Goal: Download file/media

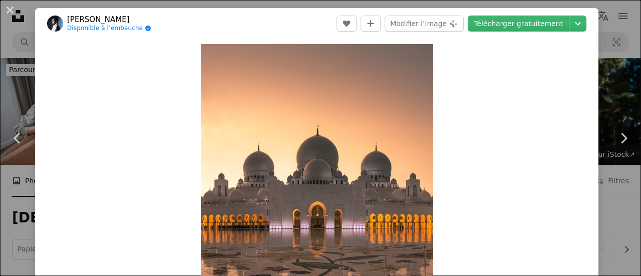
scroll to position [2785, 0]
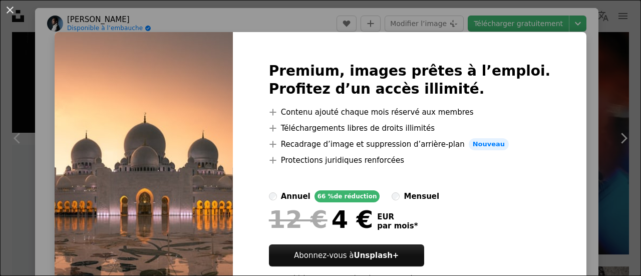
click at [556, 78] on div "An X shape Premium, images prêtes à l’emploi. Profitez d’un accès illimité. A p…" at bounding box center [320, 138] width 641 height 276
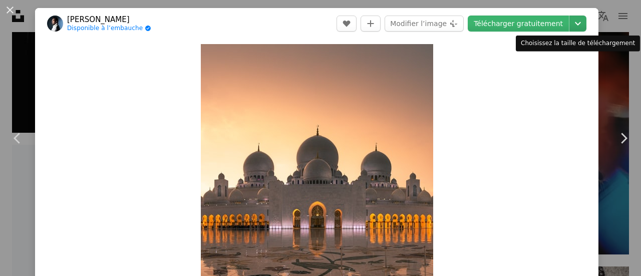
click at [571, 27] on icon "Chevron down" at bounding box center [578, 24] width 16 height 12
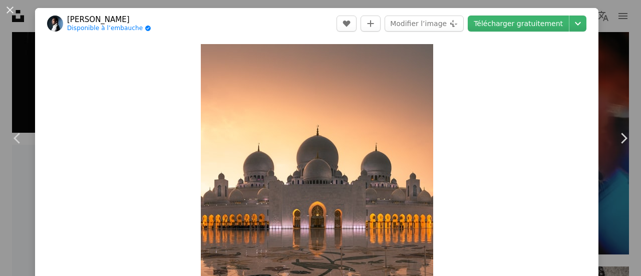
drag, startPoint x: 629, startPoint y: 21, endPoint x: 631, endPoint y: 37, distance: 16.2
click at [596, 19] on div "An X shape Chevron left Chevron right [PERSON_NAME] Disponible à l’embauche A c…" at bounding box center [320, 138] width 641 height 276
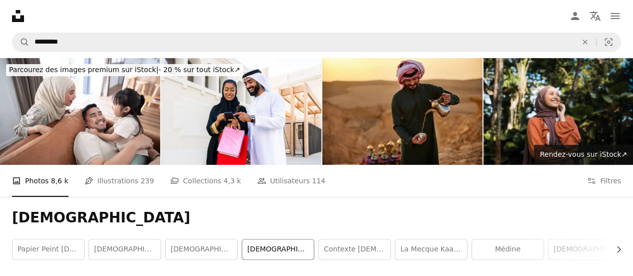
click at [265, 239] on link "[DEMOGRAPHIC_DATA]" at bounding box center [278, 249] width 72 height 20
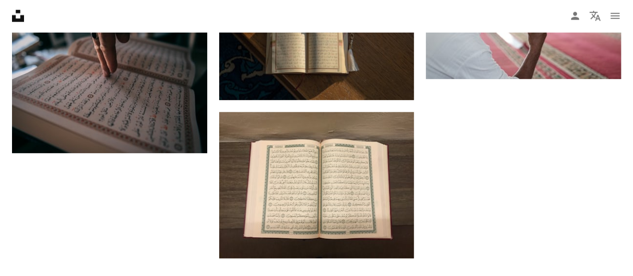
scroll to position [1302, 0]
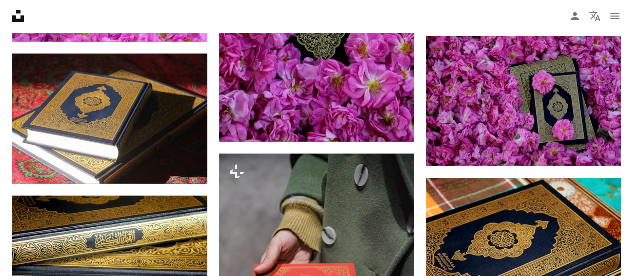
scroll to position [7138, 0]
